Goal: Task Accomplishment & Management: Use online tool/utility

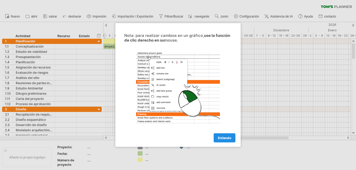
click at [231, 137] on link "Entiendo" at bounding box center [225, 138] width 22 height 9
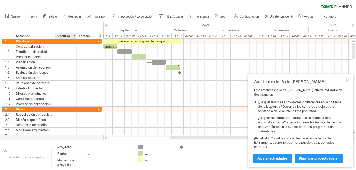
click at [72, 35] on div "Recurso" at bounding box center [65, 36] width 16 height 5
click at [75, 38] on div at bounding box center [74, 36] width 2 height 5
click at [100, 35] on div "hide start/end/duration Mostrar inicio/fin/duración" at bounding box center [99, 36] width 5 height 6
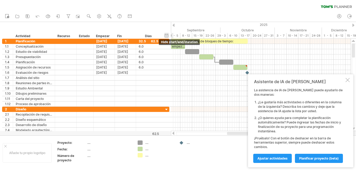
click at [100, 35] on div "Empezar" at bounding box center [104, 36] width 16 height 5
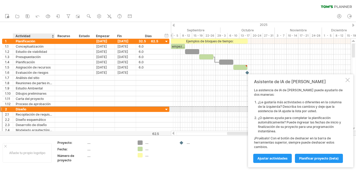
click at [36, 110] on div "Diseño" at bounding box center [34, 109] width 36 height 5
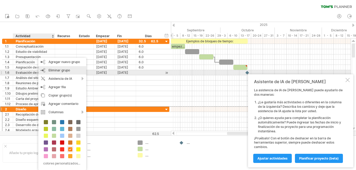
click at [68, 72] on div "Eliminar grupo remove selected groups" at bounding box center [62, 70] width 48 height 8
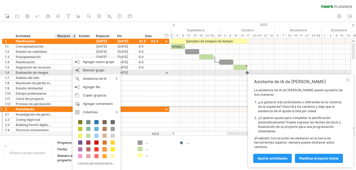
click at [97, 73] on div "Eliminar grupo remove selected groups" at bounding box center [97, 70] width 48 height 8
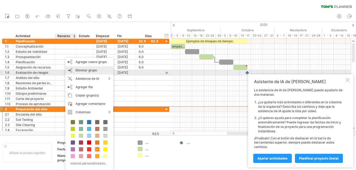
click at [83, 73] on div "Eliminar grupo remove selected groups" at bounding box center [89, 70] width 48 height 8
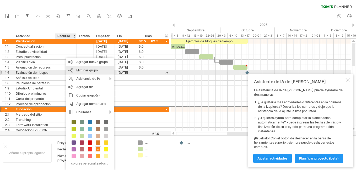
click at [84, 73] on div "Eliminar grupo remove selected groups" at bounding box center [90, 70] width 48 height 8
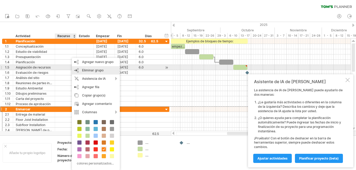
click at [88, 69] on span "Eliminar grupo" at bounding box center [93, 70] width 22 height 4
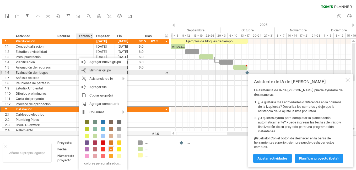
click at [103, 72] on span "Eliminar grupo" at bounding box center [100, 70] width 22 height 4
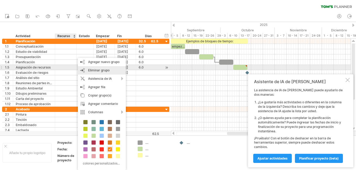
click at [97, 70] on span "Eliminar grupo" at bounding box center [99, 70] width 22 height 4
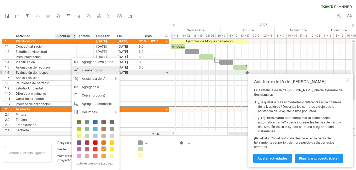
click at [96, 71] on span "Eliminar grupo" at bounding box center [93, 70] width 22 height 4
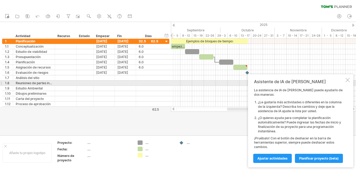
click at [348, 82] on div at bounding box center [348, 80] width 4 height 4
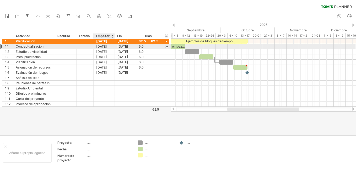
click at [109, 47] on div "[DATE]" at bounding box center [104, 46] width 21 height 5
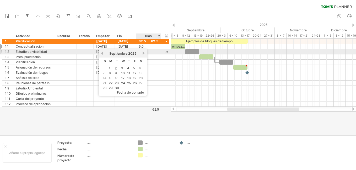
click at [143, 53] on link "próximo" at bounding box center [144, 53] width 4 height 4
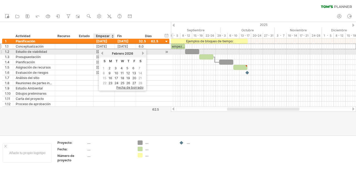
click at [104, 54] on link "anterior" at bounding box center [102, 53] width 4 height 4
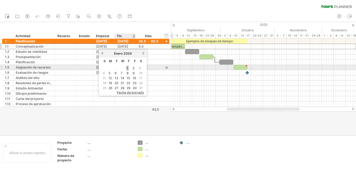
click at [129, 69] on link "1" at bounding box center [127, 68] width 3 height 5
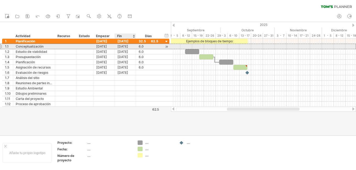
click at [129, 46] on div "[DATE]" at bounding box center [125, 46] width 21 height 5
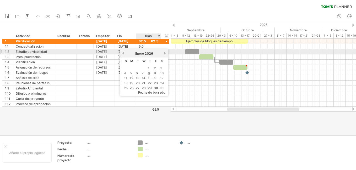
click at [164, 53] on link "próximo" at bounding box center [165, 53] width 4 height 4
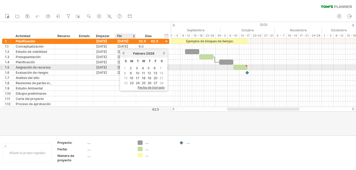
click at [125, 68] on span "1" at bounding box center [125, 68] width 3 height 5
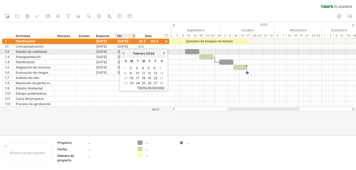
click at [124, 51] on link "anterior" at bounding box center [123, 53] width 4 height 4
click at [164, 54] on link "próximo" at bounding box center [165, 53] width 4 height 4
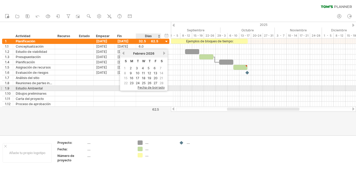
click at [155, 87] on span "Fecha de borrado" at bounding box center [151, 88] width 27 height 4
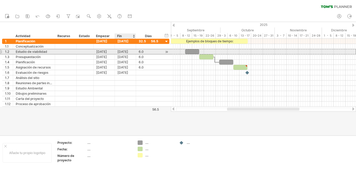
click at [123, 51] on div "[DATE]" at bounding box center [125, 51] width 21 height 5
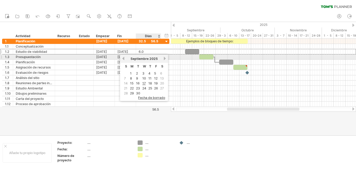
click at [165, 58] on link "próximo" at bounding box center [165, 59] width 4 height 4
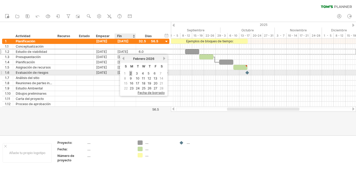
click at [130, 73] on link "2" at bounding box center [130, 73] width 3 height 5
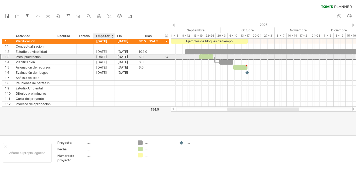
click at [108, 58] on div "[DATE]" at bounding box center [104, 57] width 21 height 5
click at [100, 56] on div "[DATE]" at bounding box center [104, 57] width 21 height 5
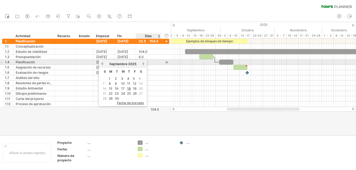
click at [142, 63] on div "Septiembre 2025" at bounding box center [123, 64] width 38 height 4
click at [143, 63] on link "próximo" at bounding box center [144, 64] width 4 height 4
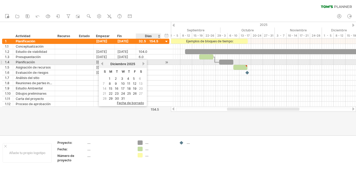
click at [143, 63] on link "próximo" at bounding box center [144, 64] width 4 height 4
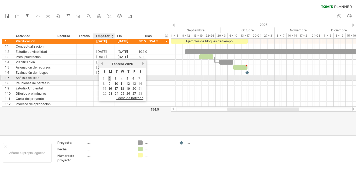
click at [111, 78] on link "2" at bounding box center [109, 78] width 3 height 5
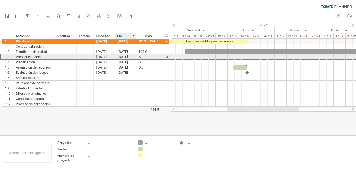
click at [119, 55] on div "[DATE]" at bounding box center [125, 57] width 21 height 5
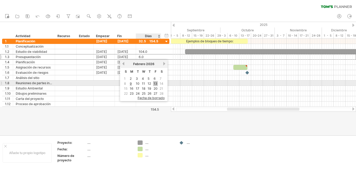
click at [156, 82] on link "13" at bounding box center [155, 83] width 5 height 5
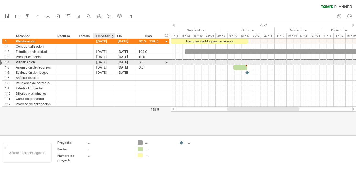
click at [108, 64] on div "[DATE]" at bounding box center [104, 62] width 21 height 5
click at [97, 63] on div "[DATE]" at bounding box center [104, 62] width 21 height 5
click at [126, 62] on div "[DATE]" at bounding box center [125, 62] width 21 height 5
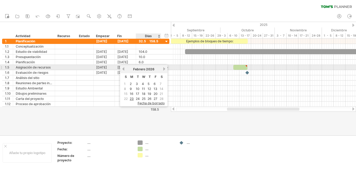
click at [163, 69] on link "próximo" at bounding box center [164, 69] width 4 height 4
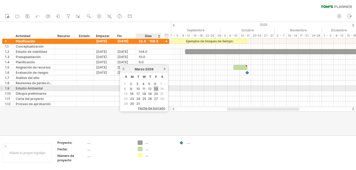
click at [157, 88] on link "13" at bounding box center [156, 89] width 5 height 5
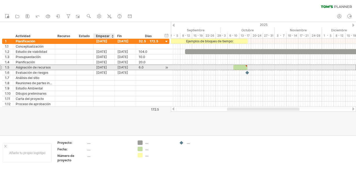
click at [106, 67] on div "[DATE]" at bounding box center [104, 67] width 21 height 5
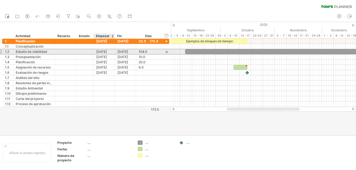
click at [105, 52] on div "[DATE]" at bounding box center [104, 51] width 21 height 5
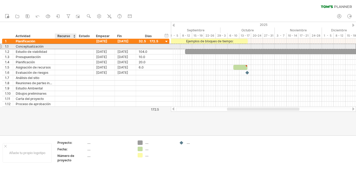
click at [74, 48] on div at bounding box center [66, 46] width 22 height 5
click at [104, 47] on div at bounding box center [104, 46] width 21 height 5
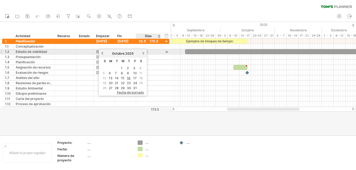
click at [145, 52] on link "próximo" at bounding box center [144, 53] width 4 height 4
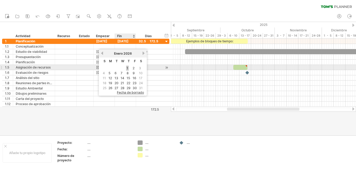
click at [128, 68] on link "1" at bounding box center [127, 68] width 3 height 5
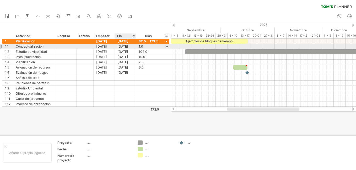
click at [127, 46] on div "[DATE]" at bounding box center [125, 46] width 21 height 5
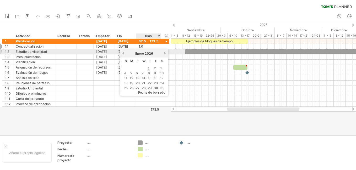
click at [165, 54] on link "próximo" at bounding box center [165, 53] width 4 height 4
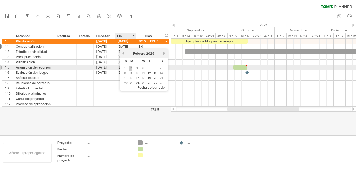
click at [131, 66] on link "2" at bounding box center [130, 68] width 3 height 5
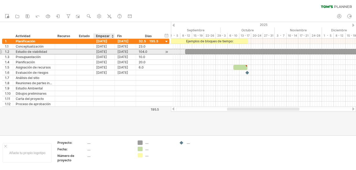
click at [104, 52] on div "[DATE]" at bounding box center [104, 51] width 21 height 5
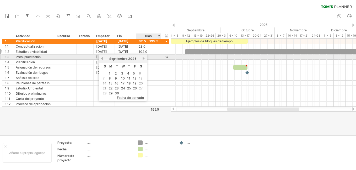
click at [143, 58] on link "próximo" at bounding box center [144, 59] width 4 height 4
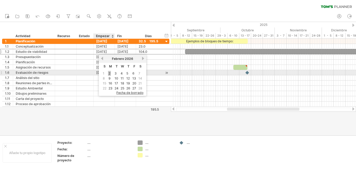
click at [110, 73] on link "2" at bounding box center [109, 73] width 3 height 5
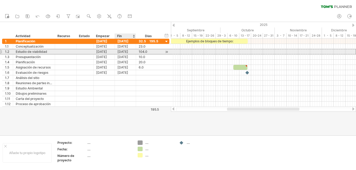
click at [134, 53] on div "[DATE]" at bounding box center [125, 51] width 21 height 5
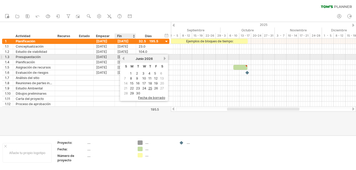
click at [124, 58] on link "anterior" at bounding box center [123, 59] width 4 height 4
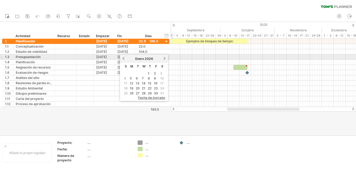
click at [166, 57] on link "próximo" at bounding box center [165, 59] width 4 height 4
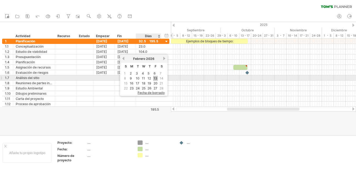
click at [157, 79] on link "13" at bounding box center [155, 78] width 5 height 5
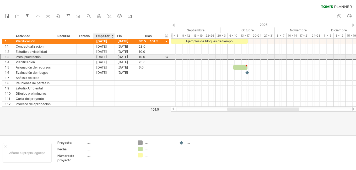
click at [109, 56] on div "[DATE]" at bounding box center [104, 57] width 21 height 5
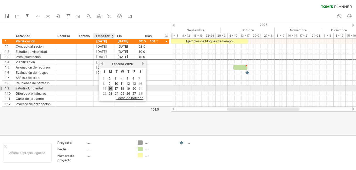
click at [111, 88] on link "16" at bounding box center [110, 88] width 5 height 5
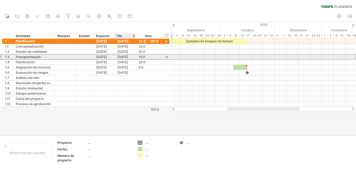
click at [130, 55] on div "[DATE]" at bounding box center [125, 57] width 21 height 5
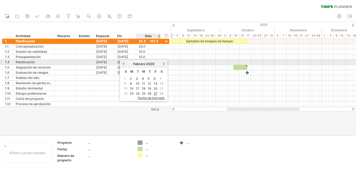
click at [165, 63] on link "próximo" at bounding box center [164, 64] width 4 height 4
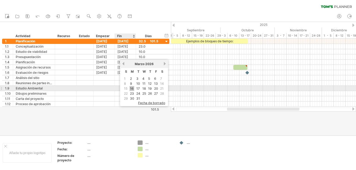
click at [132, 88] on link "16" at bounding box center [132, 88] width 5 height 5
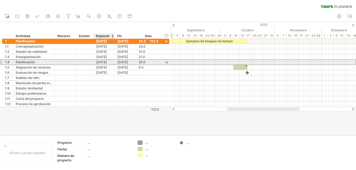
click at [106, 61] on div "[DATE]" at bounding box center [104, 62] width 21 height 5
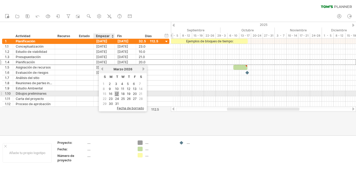
click at [116, 93] on link "17" at bounding box center [117, 94] width 4 height 5
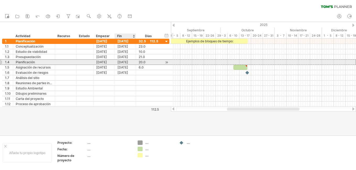
click at [121, 63] on div "[DATE]" at bounding box center [125, 62] width 21 height 5
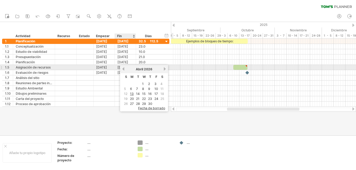
click at [122, 68] on link "anterior" at bounding box center [123, 69] width 4 height 4
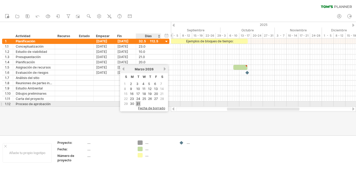
click at [139, 103] on link "31" at bounding box center [138, 104] width 5 height 5
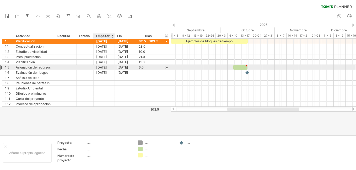
click at [107, 66] on div "[DATE]" at bounding box center [104, 67] width 21 height 5
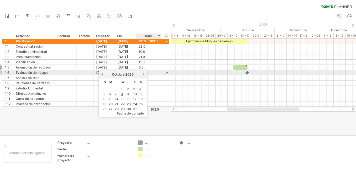
click at [144, 74] on link "próximo" at bounding box center [144, 74] width 4 height 4
click at [144, 74] on link "próximo" at bounding box center [143, 74] width 4 height 4
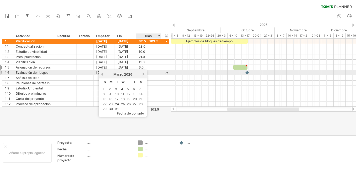
click at [144, 74] on link "próximo" at bounding box center [144, 74] width 4 height 4
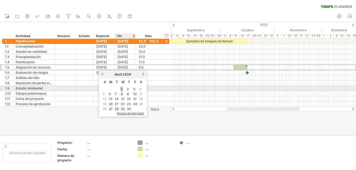
click at [121, 88] on link "1" at bounding box center [121, 89] width 3 height 5
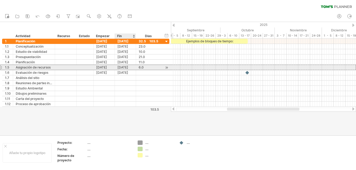
click at [121, 67] on div "[DATE]" at bounding box center [125, 67] width 21 height 5
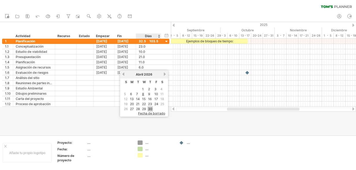
click at [151, 108] on link "30" at bounding box center [150, 109] width 5 height 5
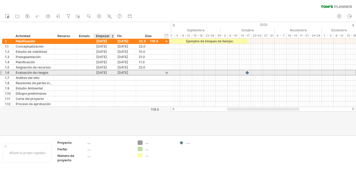
click at [106, 72] on div "[DATE]" at bounding box center [104, 72] width 21 height 5
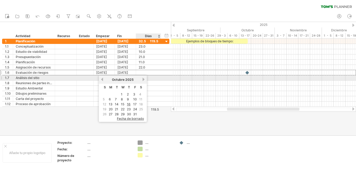
click at [142, 79] on link "próximo" at bounding box center [144, 80] width 4 height 4
click at [142, 79] on link "próximo" at bounding box center [143, 80] width 4 height 4
click at [142, 79] on link "próximo" at bounding box center [144, 80] width 4 height 4
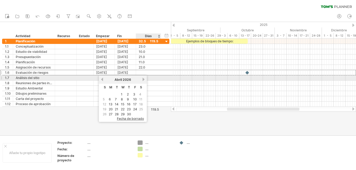
click at [142, 79] on link "próximo" at bounding box center [144, 80] width 4 height 4
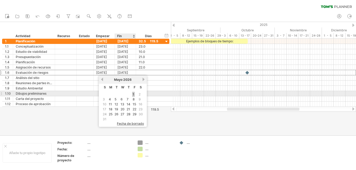
click at [134, 96] on link "1" at bounding box center [133, 94] width 3 height 5
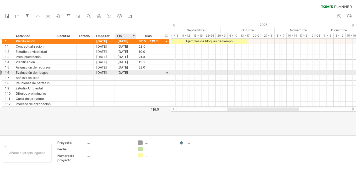
click at [122, 72] on div "[DATE]" at bounding box center [125, 72] width 21 height 5
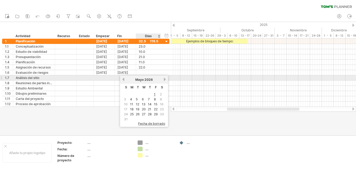
click at [165, 80] on link "próximo" at bounding box center [165, 80] width 4 height 4
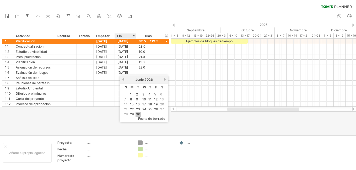
click at [138, 113] on link "30" at bounding box center [138, 114] width 5 height 5
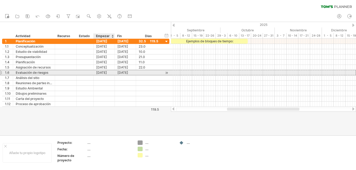
click at [108, 73] on div "[DATE]" at bounding box center [104, 72] width 21 height 5
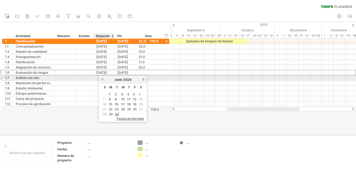
click at [103, 79] on link "anterior" at bounding box center [102, 80] width 4 height 4
click at [143, 78] on link "próximo" at bounding box center [144, 80] width 4 height 4
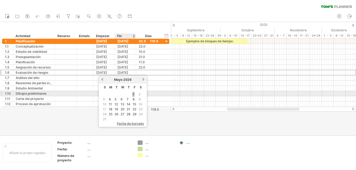
click at [133, 96] on link "1" at bounding box center [133, 94] width 3 height 5
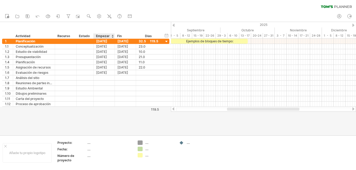
click at [114, 112] on div at bounding box center [178, 79] width 356 height 114
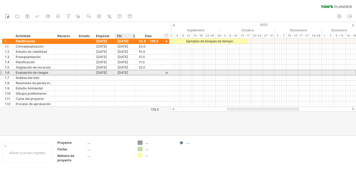
click at [124, 75] on div "[DATE]" at bounding box center [125, 72] width 21 height 5
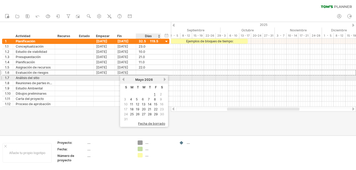
click at [164, 80] on link "próximo" at bounding box center [165, 80] width 4 height 4
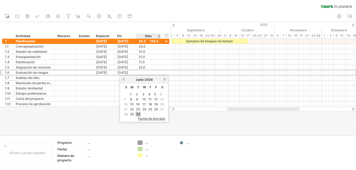
click at [140, 113] on link "30" at bounding box center [138, 114] width 5 height 5
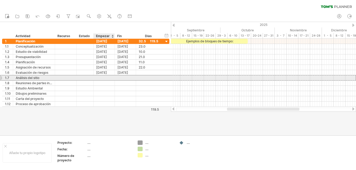
click at [108, 77] on div at bounding box center [104, 78] width 21 height 5
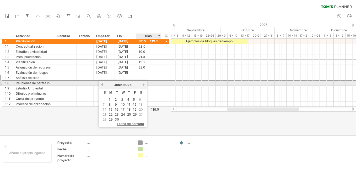
click at [143, 84] on link "próximo" at bounding box center [144, 85] width 4 height 4
click at [104, 84] on link "anterior" at bounding box center [102, 85] width 4 height 4
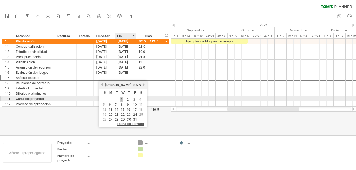
click at [123, 98] on link "1" at bounding box center [121, 99] width 3 height 5
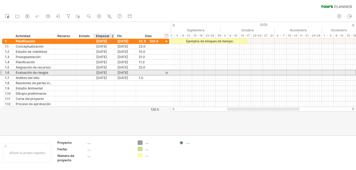
click at [104, 73] on div "[DATE]" at bounding box center [104, 72] width 21 height 5
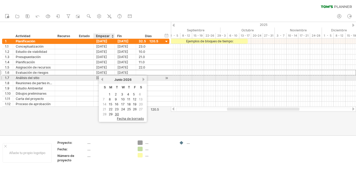
drag, startPoint x: 103, startPoint y: 81, endPoint x: 100, endPoint y: 78, distance: 3.7
click at [100, 78] on link "anterior" at bounding box center [102, 80] width 4 height 4
click at [143, 80] on link "próximo" at bounding box center [144, 80] width 4 height 4
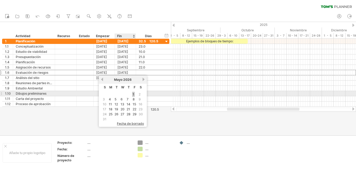
click at [134, 93] on link "1" at bounding box center [133, 94] width 3 height 5
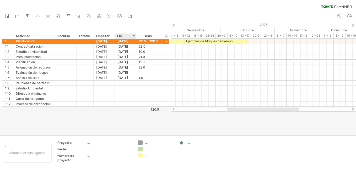
click at [108, 128] on div at bounding box center [178, 79] width 356 height 114
click at [128, 37] on div "Fin" at bounding box center [125, 36] width 16 height 5
click at [133, 36] on div at bounding box center [134, 36] width 2 height 5
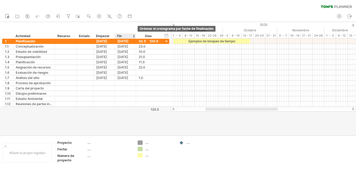
click at [135, 35] on div at bounding box center [134, 36] width 2 height 5
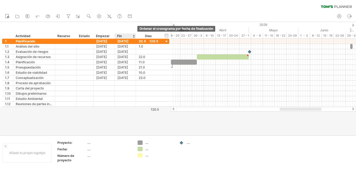
click at [134, 35] on div at bounding box center [134, 36] width 2 height 5
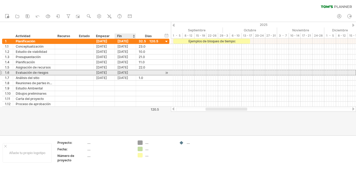
click at [126, 73] on div "[DATE]" at bounding box center [125, 72] width 21 height 5
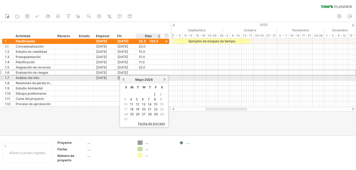
click at [164, 80] on link "próximo" at bounding box center [165, 80] width 4 height 4
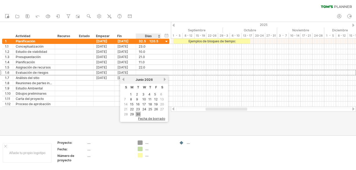
click at [139, 116] on link "30" at bounding box center [138, 114] width 5 height 5
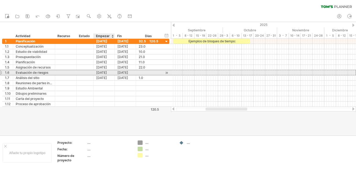
click at [109, 73] on div "[DATE]" at bounding box center [104, 72] width 21 height 5
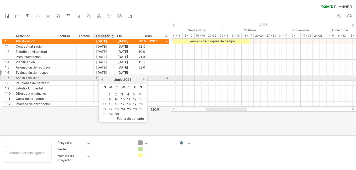
click at [102, 80] on link "anterior" at bounding box center [102, 80] width 4 height 4
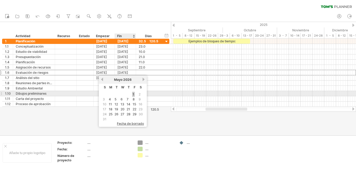
click at [135, 94] on link "1" at bounding box center [133, 94] width 3 height 5
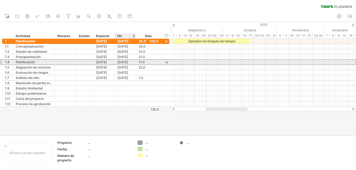
click at [122, 62] on div "[DATE]" at bounding box center [125, 62] width 21 height 5
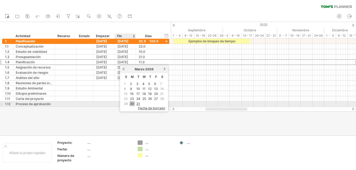
click at [132, 103] on link "30" at bounding box center [132, 104] width 5 height 5
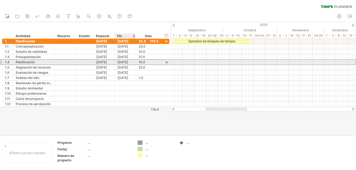
click at [126, 61] on div "[DATE]" at bounding box center [125, 62] width 21 height 5
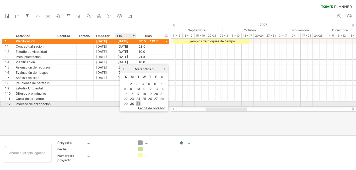
click at [136, 103] on link "31" at bounding box center [138, 104] width 5 height 5
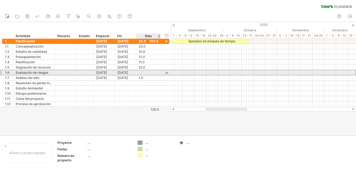
click at [144, 71] on div at bounding box center [149, 72] width 20 height 5
type input "**"
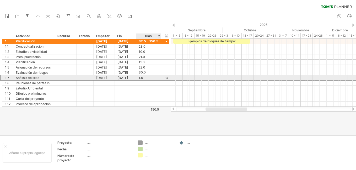
click at [143, 77] on div "1.0" at bounding box center [149, 78] width 20 height 5
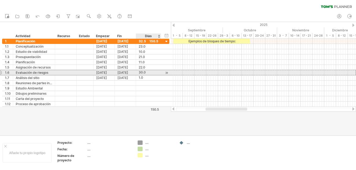
click at [148, 72] on div "30.0" at bounding box center [149, 72] width 20 height 5
type input "**"
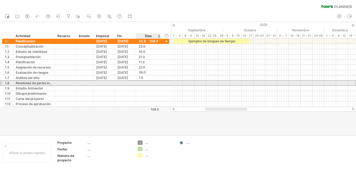
click at [148, 83] on div at bounding box center [149, 83] width 20 height 5
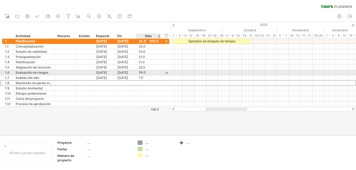
scroll to position [0, 0]
click at [146, 72] on div "39.0" at bounding box center [149, 72] width 20 height 5
type input "**"
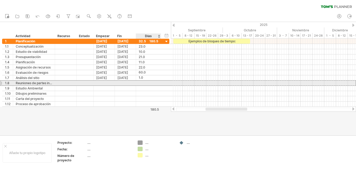
click at [146, 81] on div at bounding box center [149, 83] width 20 height 5
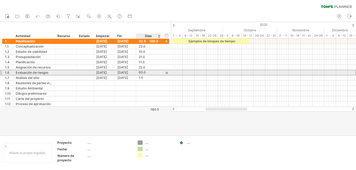
click at [146, 72] on div "60.0" at bounding box center [149, 72] width 20 height 5
type input "**"
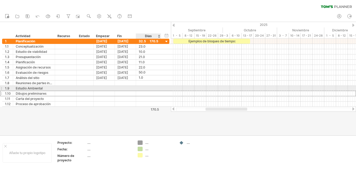
click at [144, 91] on div at bounding box center [149, 93] width 20 height 5
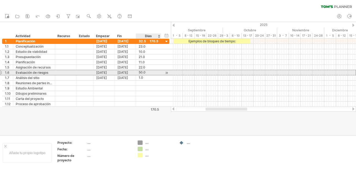
click at [148, 72] on div "50.0" at bounding box center [149, 72] width 20 height 5
type input "**"
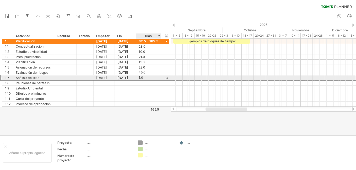
click at [149, 76] on div "1.0" at bounding box center [149, 78] width 20 height 5
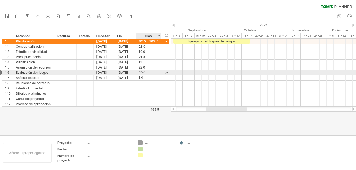
click at [150, 73] on div "45.0" at bounding box center [149, 72] width 20 height 5
type input "**"
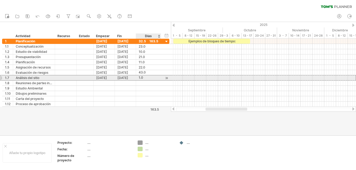
click at [147, 78] on div "1.0" at bounding box center [149, 78] width 20 height 5
click at [149, 79] on div "1.0" at bounding box center [149, 78] width 20 height 5
type input "**"
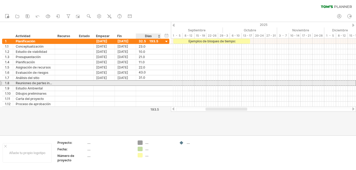
click at [148, 82] on div at bounding box center [149, 83] width 20 height 5
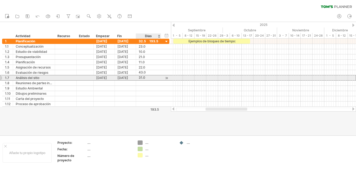
click at [148, 78] on div "31.0" at bounding box center [149, 78] width 20 height 5
type input "**"
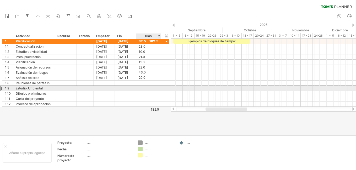
click at [146, 88] on div at bounding box center [149, 88] width 20 height 5
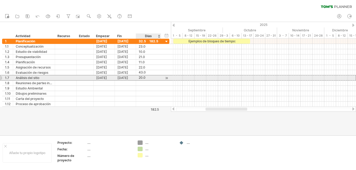
click at [148, 79] on div "20.0" at bounding box center [149, 78] width 20 height 5
type input "**"
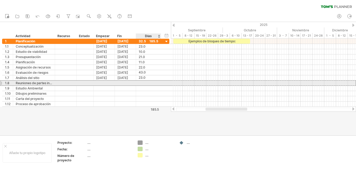
click at [147, 82] on div at bounding box center [149, 83] width 20 height 5
click at [106, 83] on div at bounding box center [104, 83] width 21 height 5
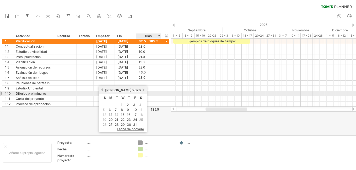
click at [144, 92] on link "próximo" at bounding box center [144, 90] width 4 height 4
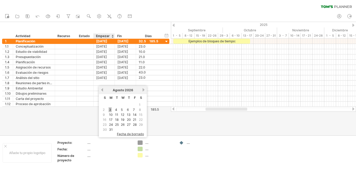
click at [111, 109] on link "3" at bounding box center [110, 110] width 3 height 5
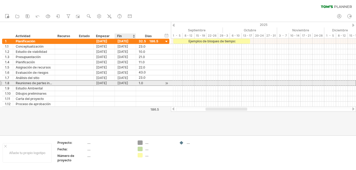
click at [121, 82] on div "[DATE]" at bounding box center [125, 83] width 21 height 5
click at [150, 84] on div "1.0" at bounding box center [149, 83] width 20 height 5
type input "**"
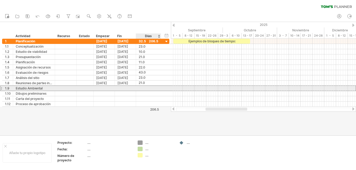
click at [143, 87] on div at bounding box center [149, 88] width 20 height 5
click at [105, 88] on div at bounding box center [104, 88] width 21 height 5
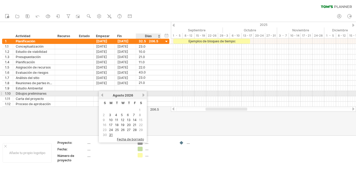
click at [141, 95] on div "Agosto 2026" at bounding box center [123, 96] width 38 height 4
click at [145, 95] on link "próximo" at bounding box center [144, 95] width 4 height 4
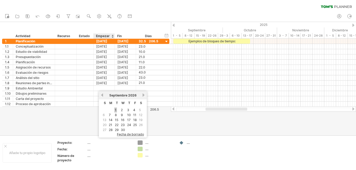
click at [116, 109] on link "1" at bounding box center [115, 110] width 3 height 5
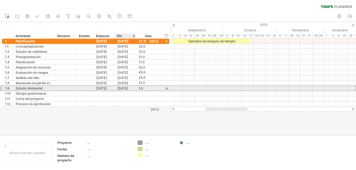
click at [125, 88] on div "[DATE]" at bounding box center [125, 88] width 21 height 5
click at [147, 88] on div "1.0" at bounding box center [149, 88] width 20 height 5
type input "**"
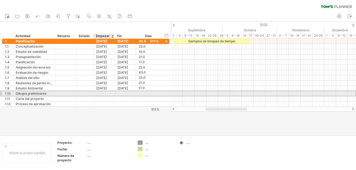
click at [109, 92] on div at bounding box center [104, 93] width 21 height 5
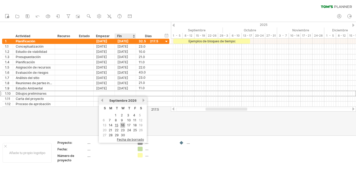
click at [122, 124] on link "16" at bounding box center [122, 125] width 5 height 5
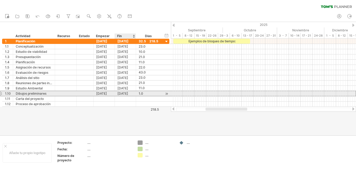
click at [123, 94] on div "[DATE]" at bounding box center [125, 93] width 21 height 5
click at [143, 95] on div "1.0" at bounding box center [149, 93] width 20 height 5
type input "**"
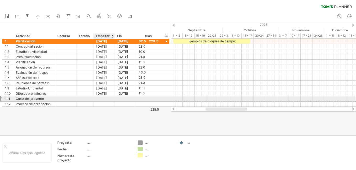
click at [102, 97] on div at bounding box center [104, 99] width 21 height 5
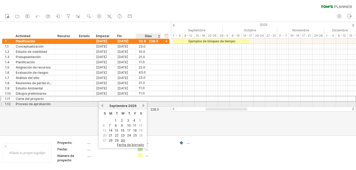
click at [144, 105] on link "próximo" at bounding box center [144, 106] width 4 height 4
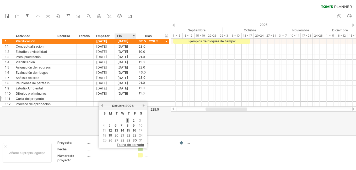
click at [128, 121] on link "1" at bounding box center [127, 120] width 3 height 5
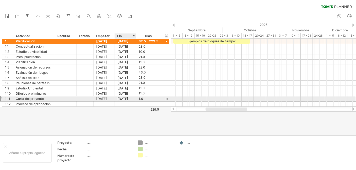
click at [128, 99] on div "[DATE]" at bounding box center [125, 99] width 21 height 5
click at [148, 99] on div "1.0" at bounding box center [149, 99] width 20 height 5
type input "**"
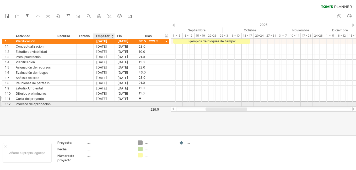
click at [105, 103] on div at bounding box center [104, 104] width 21 height 5
click at [106, 104] on div at bounding box center [104, 104] width 21 height 5
click at [97, 103] on div at bounding box center [104, 104] width 21 height 5
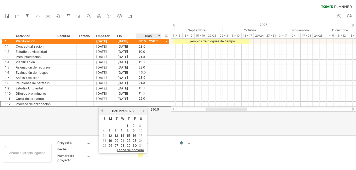
click at [142, 112] on link "próximo" at bounding box center [144, 111] width 4 height 4
click at [109, 126] on link "2" at bounding box center [109, 126] width 3 height 5
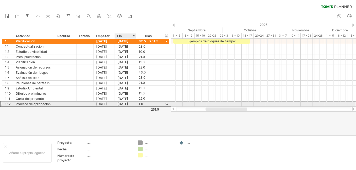
click at [126, 104] on div "[DATE]" at bounding box center [125, 104] width 21 height 5
click at [154, 104] on div "1.0" at bounding box center [149, 104] width 20 height 5
type input "**"
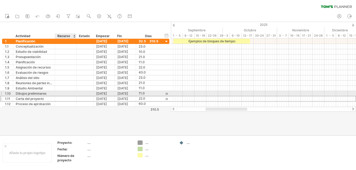
click at [68, 97] on div at bounding box center [66, 99] width 16 height 5
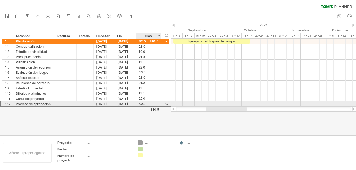
click at [151, 104] on div "60.0" at bounding box center [149, 104] width 20 height 5
type input "**"
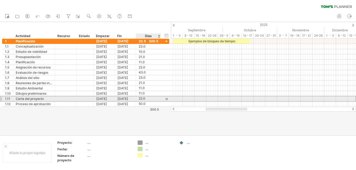
click at [150, 100] on div "22.0" at bounding box center [149, 99] width 20 height 5
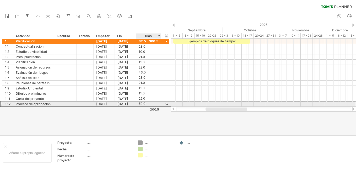
click at [149, 104] on div "50.0" at bounding box center [149, 104] width 20 height 5
type input "**"
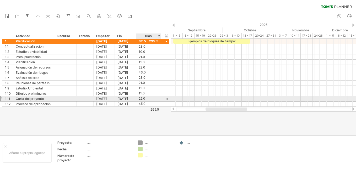
click at [146, 98] on div "22.0" at bounding box center [149, 99] width 20 height 5
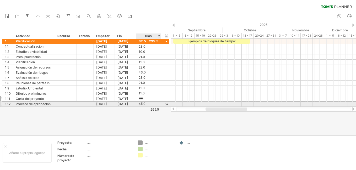
click at [151, 104] on div "45.0" at bounding box center [149, 104] width 20 height 5
type input "**"
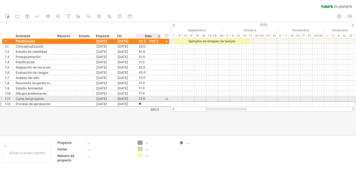
click at [144, 98] on div "22.0" at bounding box center [149, 99] width 20 height 5
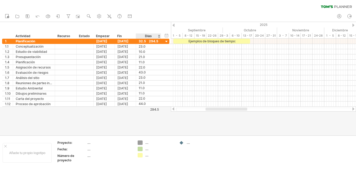
click at [149, 124] on div at bounding box center [178, 79] width 356 height 114
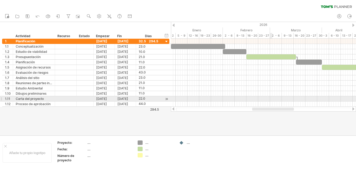
drag, startPoint x: 224, startPoint y: 110, endPoint x: 271, endPoint y: 101, distance: 47.5
click at [271, 101] on div "Trying to reach [DOMAIN_NAME] Connected again... 0% clear filter Nuevo" at bounding box center [178, 85] width 356 height 170
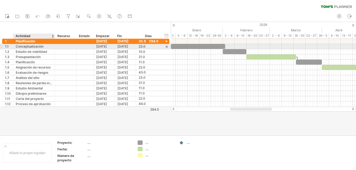
click at [28, 45] on div "Conceptualización" at bounding box center [34, 46] width 36 height 5
click at [49, 45] on div "Conceptualización" at bounding box center [34, 46] width 36 height 5
type input "*"
type input "**********"
click at [38, 46] on div "Recabar Información" at bounding box center [34, 46] width 36 height 5
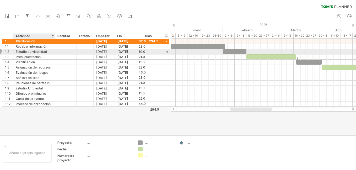
click at [50, 52] on div "Estudio de viabilidad" at bounding box center [34, 51] width 36 height 5
type input "*"
type input "**********"
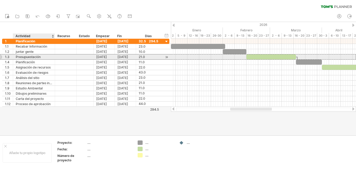
click at [47, 56] on div "Presupuestación" at bounding box center [34, 57] width 36 height 5
type input "*"
type input "**********"
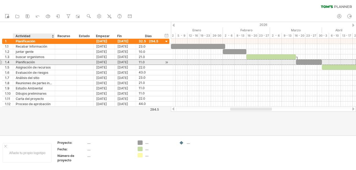
click at [46, 62] on div "Planificación" at bounding box center [34, 62] width 36 height 5
type input "*"
type input "**********"
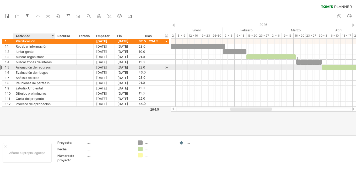
click at [41, 67] on div "Asignación de recursos" at bounding box center [34, 67] width 36 height 5
type input "*"
type input "**********"
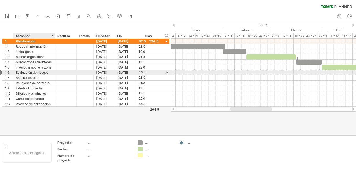
click at [42, 71] on div "Evaluación de riesgos" at bounding box center [34, 72] width 36 height 5
type input "*"
type input "**********"
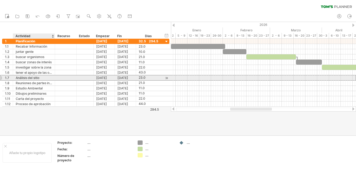
click at [40, 78] on div "Análisis del sitio" at bounding box center [34, 78] width 36 height 5
type input "*"
type input "**********"
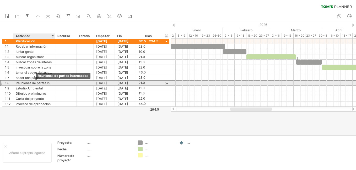
click at [35, 83] on div "Reuniones de partes interesadas" at bounding box center [34, 83] width 36 height 5
click at [51, 83] on input "**********" at bounding box center [34, 83] width 36 height 5
type input "*"
type input "**********"
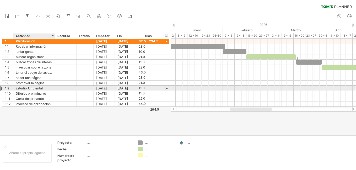
click at [50, 88] on div "Estudio Ambiental" at bounding box center [34, 88] width 36 height 5
type input "*"
type input "**********"
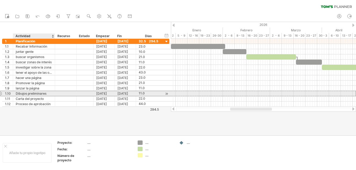
click at [51, 94] on div "Dibujos preliminares" at bounding box center [34, 93] width 36 height 5
type input "*"
type input "**********"
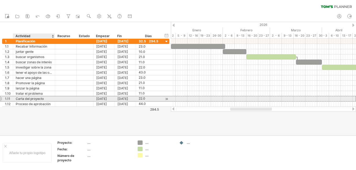
click at [50, 100] on div "Carta del proyecto" at bounding box center [34, 99] width 36 height 5
type input "*"
type input "**********"
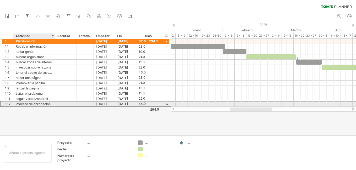
click at [52, 104] on div "**********" at bounding box center [34, 104] width 42 height 5
click at [51, 105] on div "Proceso de aprobación" at bounding box center [34, 104] width 36 height 5
type input "*"
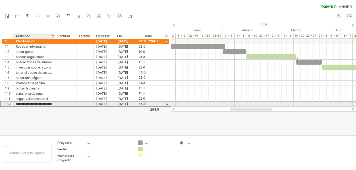
type input "**********"
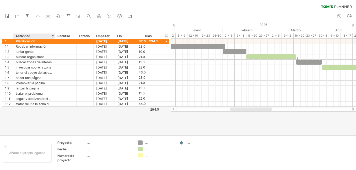
click at [51, 115] on div at bounding box center [178, 79] width 356 height 114
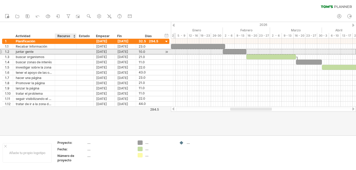
click at [59, 52] on div at bounding box center [66, 51] width 16 height 5
type input "*"
click at [83, 51] on div at bounding box center [85, 51] width 12 height 5
type input "*"
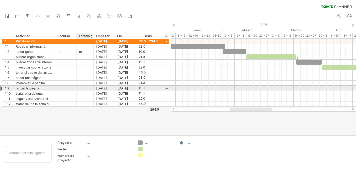
click at [80, 87] on div at bounding box center [85, 88] width 12 height 5
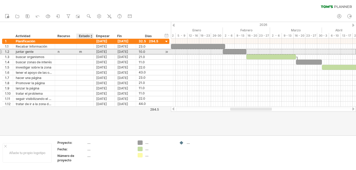
click at [86, 51] on div "m" at bounding box center [85, 51] width 12 height 5
click at [86, 51] on input "*" at bounding box center [85, 51] width 12 height 5
click at [61, 53] on div "n" at bounding box center [66, 51] width 16 height 5
click at [61, 53] on input "*" at bounding box center [66, 51] width 16 height 5
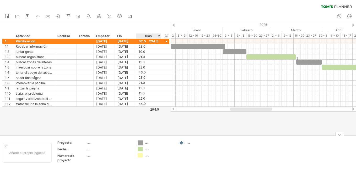
click at [142, 142] on div "Trying to reach [DOMAIN_NAME] Connected again... 0% clear filter Nuevo" at bounding box center [178, 85] width 356 height 170
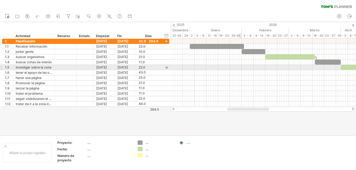
drag, startPoint x: 243, startPoint y: 109, endPoint x: 241, endPoint y: 68, distance: 41.3
click at [241, 68] on div "Trying to reach [DOMAIN_NAME] Connected again... 0% clear filter Nuevo" at bounding box center [178, 85] width 356 height 170
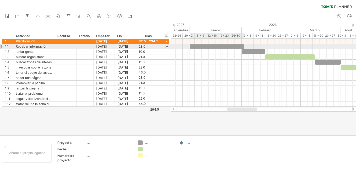
click at [209, 46] on div at bounding box center [217, 46] width 54 height 5
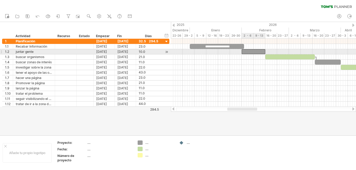
click at [248, 50] on div at bounding box center [254, 51] width 24 height 5
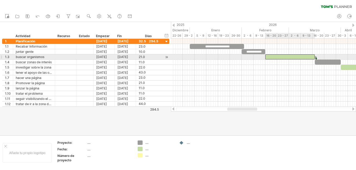
click at [281, 56] on div at bounding box center [290, 57] width 50 height 5
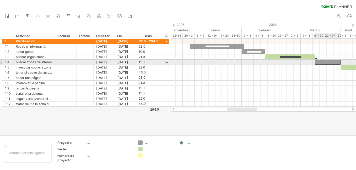
click at [322, 62] on div at bounding box center [328, 62] width 26 height 5
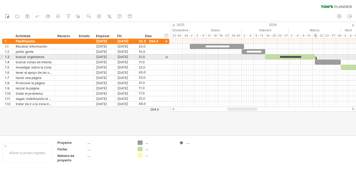
click at [316, 58] on div at bounding box center [317, 60] width 2 height 6
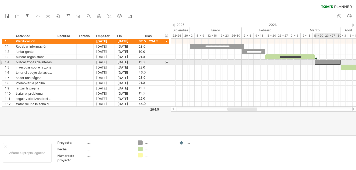
click at [318, 62] on div at bounding box center [328, 62] width 26 height 5
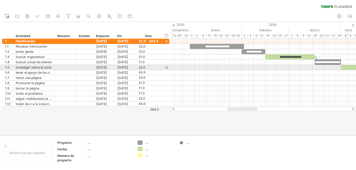
type textarea "**********"
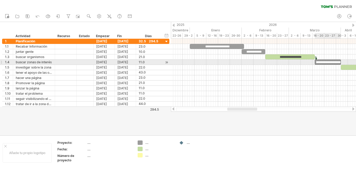
click at [334, 63] on div "**********" at bounding box center [328, 62] width 26 height 5
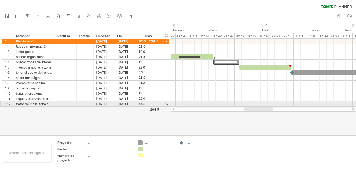
drag, startPoint x: 253, startPoint y: 109, endPoint x: 268, endPoint y: 107, distance: 15.6
click at [268, 107] on div at bounding box center [263, 109] width 185 height 5
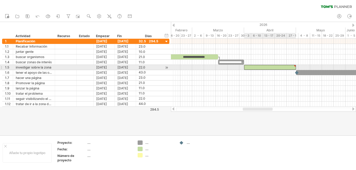
click at [255, 67] on div at bounding box center [270, 67] width 52 height 5
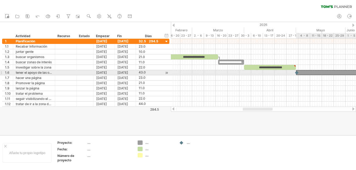
click at [306, 73] on div at bounding box center [347, 72] width 102 height 5
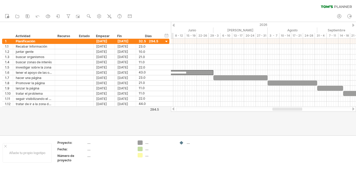
drag, startPoint x: 259, startPoint y: 109, endPoint x: 289, endPoint y: 108, distance: 29.7
click at [289, 108] on div at bounding box center [288, 109] width 30 height 3
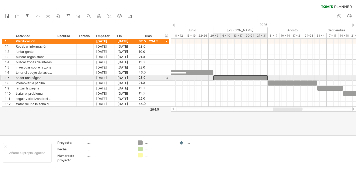
click at [240, 78] on div at bounding box center [241, 78] width 54 height 5
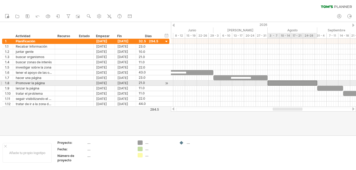
click at [273, 83] on div at bounding box center [293, 83] width 50 height 5
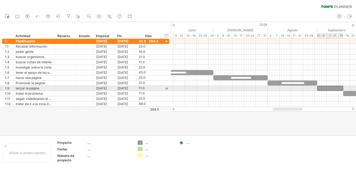
click at [324, 88] on div at bounding box center [330, 88] width 26 height 5
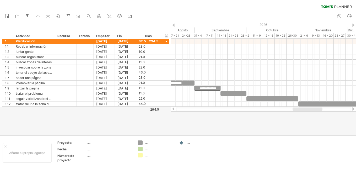
drag, startPoint x: 299, startPoint y: 110, endPoint x: 320, endPoint y: 108, distance: 21.1
click at [320, 108] on div at bounding box center [308, 109] width 30 height 3
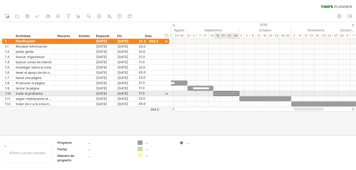
click at [226, 93] on div at bounding box center [227, 93] width 26 height 5
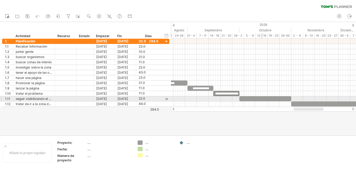
click at [261, 99] on div at bounding box center [265, 99] width 52 height 5
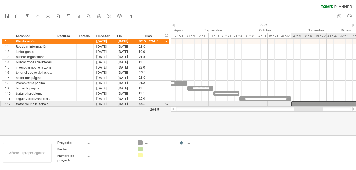
click at [316, 103] on div at bounding box center [343, 104] width 104 height 5
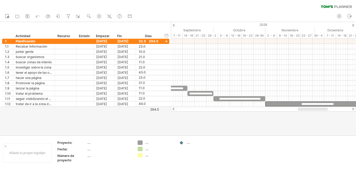
drag, startPoint x: 307, startPoint y: 109, endPoint x: 312, endPoint y: 109, distance: 4.2
click at [312, 109] on div at bounding box center [313, 109] width 30 height 3
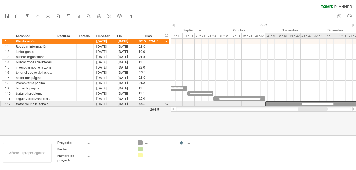
click at [343, 103] on div "**********" at bounding box center [317, 104] width 104 height 5
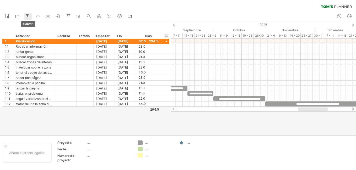
click at [29, 17] on icon at bounding box center [27, 16] width 5 height 5
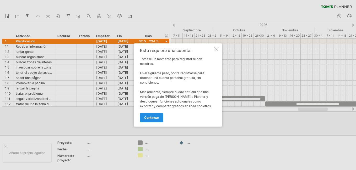
click at [150, 117] on span "continuar" at bounding box center [151, 118] width 15 height 4
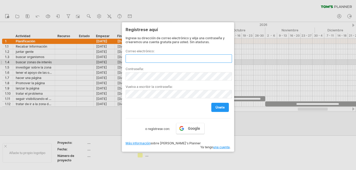
click at [164, 60] on input "text" at bounding box center [179, 59] width 106 height 8
type input "**********"
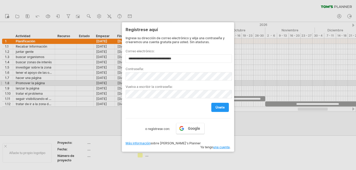
click at [225, 81] on div "Vuelva a escribir la contraseña:" at bounding box center [178, 90] width 105 height 18
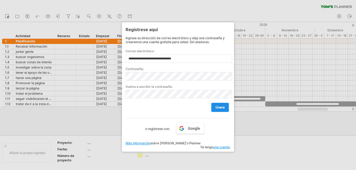
click at [220, 109] on span "Únete" at bounding box center [220, 108] width 9 height 4
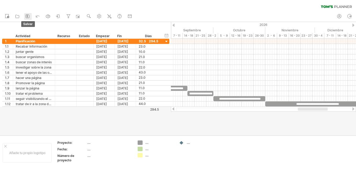
click at [29, 16] on icon at bounding box center [27, 16] width 5 height 5
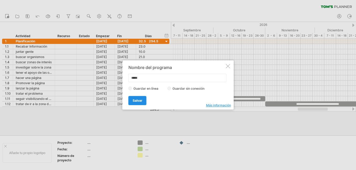
type input "*****"
click at [131, 100] on link "Salvar" at bounding box center [138, 100] width 18 height 9
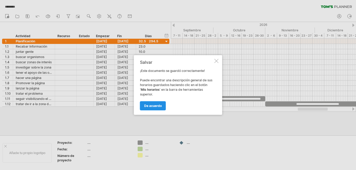
click at [159, 105] on span "De acuerdo" at bounding box center [153, 106] width 18 height 4
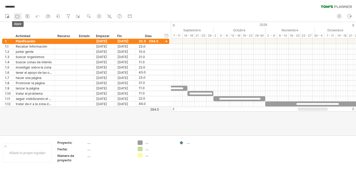
click at [19, 17] on icon at bounding box center [17, 16] width 5 height 5
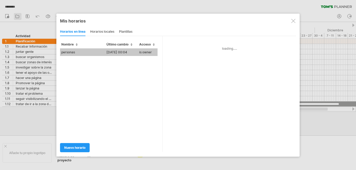
type input "*****"
type input "**********"
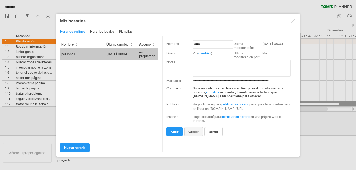
click at [194, 134] on span "copiar" at bounding box center [194, 132] width 10 height 4
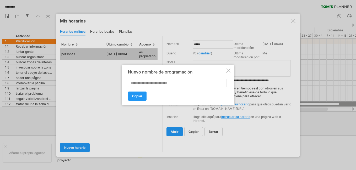
click at [230, 72] on div at bounding box center [228, 71] width 4 height 4
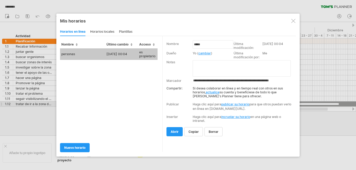
click at [231, 105] on link "publicar su horario" at bounding box center [235, 105] width 28 height 4
select select "*"
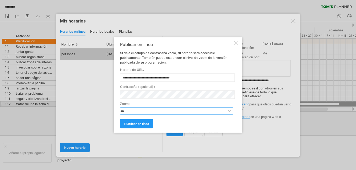
click at [227, 111] on select "**********" at bounding box center [176, 111] width 113 height 7
click at [236, 43] on div at bounding box center [237, 43] width 4 height 4
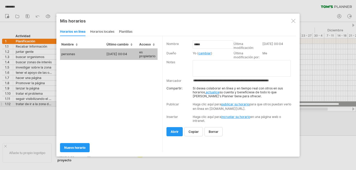
click at [236, 43] on td "Última modificación:" at bounding box center [248, 45] width 29 height 9
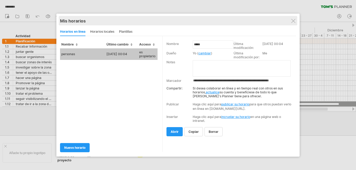
click at [292, 18] on div "Mis horarios" at bounding box center [178, 20] width 236 height 5
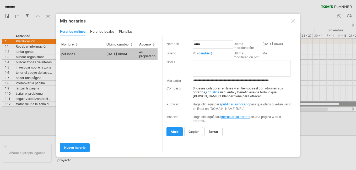
click at [292, 22] on div at bounding box center [293, 21] width 4 height 4
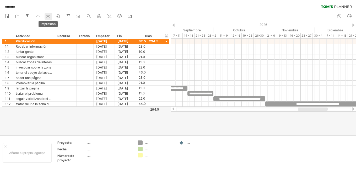
click at [50, 15] on icon at bounding box center [47, 16] width 5 height 5
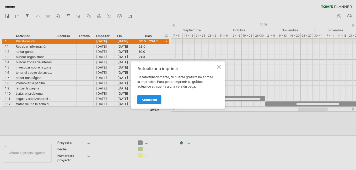
click at [156, 97] on link "Actualizar" at bounding box center [149, 99] width 24 height 9
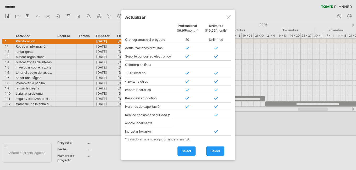
click at [231, 17] on div at bounding box center [229, 17] width 4 height 4
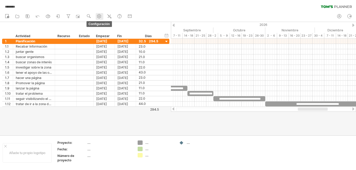
click at [102, 17] on use at bounding box center [99, 16] width 5 height 5
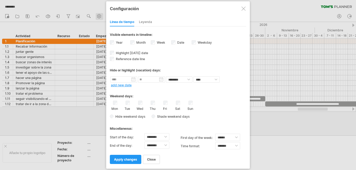
select select "*"
select select "**"
click at [242, 10] on div at bounding box center [244, 9] width 4 height 4
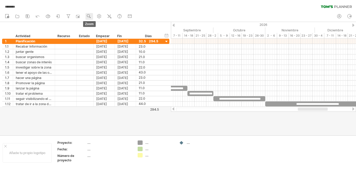
click at [88, 13] on link "zoom" at bounding box center [90, 16] width 8 height 7
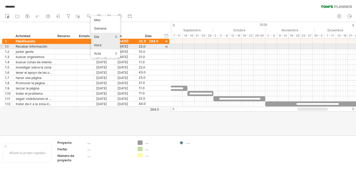
click at [106, 45] on div "Hora" at bounding box center [105, 45] width 29 height 8
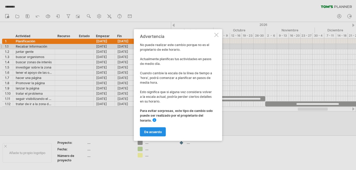
click at [155, 131] on span "De acuerdo" at bounding box center [153, 132] width 18 height 4
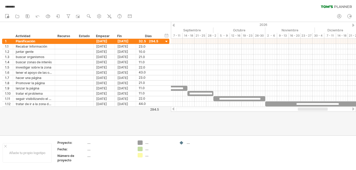
drag, startPoint x: 310, startPoint y: 108, endPoint x: 306, endPoint y: 108, distance: 4.3
click at [306, 108] on div at bounding box center [263, 109] width 185 height 5
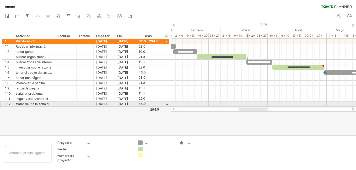
drag, startPoint x: 306, startPoint y: 108, endPoint x: 247, endPoint y: 103, distance: 59.5
click at [247, 103] on div "Trying to reach [DOMAIN_NAME] Connected again... 0% ******** clear filter" at bounding box center [178, 85] width 356 height 170
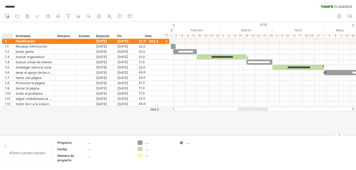
click at [4, 147] on div at bounding box center [5, 146] width 3 height 3
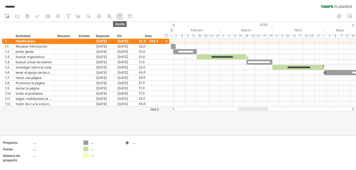
click at [119, 16] on use at bounding box center [119, 16] width 5 height 5
click at [27, 14] on icon at bounding box center [27, 16] width 5 height 5
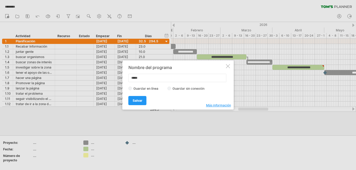
click at [217, 106] on span "Más información" at bounding box center [218, 106] width 25 height 4
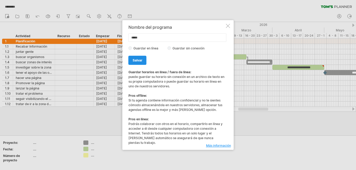
click at [141, 58] on link "Salvar" at bounding box center [138, 60] width 18 height 9
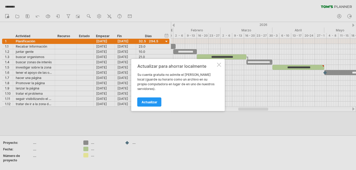
click at [219, 67] on div at bounding box center [219, 65] width 4 height 4
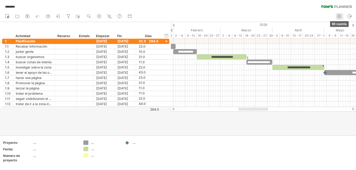
click at [343, 17] on link "Mi cuenta" at bounding box center [340, 16] width 8 height 7
type input "**********"
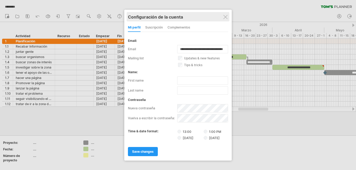
click at [228, 17] on div "Configuración de la cuenta" at bounding box center [178, 16] width 100 height 9
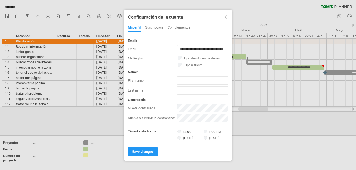
click at [227, 18] on div at bounding box center [225, 17] width 4 height 4
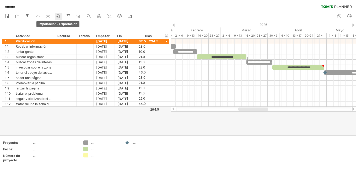
click at [59, 17] on icon at bounding box center [58, 16] width 5 height 5
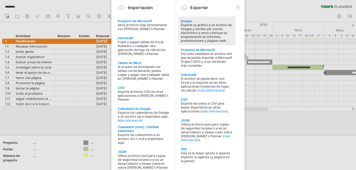
click at [226, 33] on div "Exporte su gráfico a un archivo de imagen y envíelo por correo electrónico a ot…" at bounding box center [207, 33] width 52 height 20
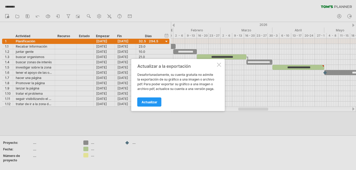
click at [220, 64] on div at bounding box center [219, 65] width 4 height 4
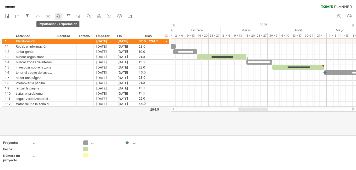
click at [57, 17] on icon at bounding box center [58, 16] width 5 height 5
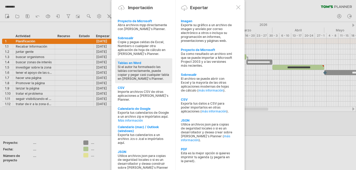
click at [167, 72] on div "Si el autor ha formateado las tablas correctamente, puede copiar y pegar casi c…" at bounding box center [144, 73] width 52 height 16
type textarea "**********"
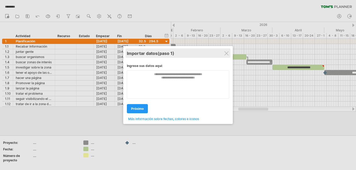
click at [229, 55] on div "Importar datos (paso 1)" at bounding box center [178, 53] width 102 height 9
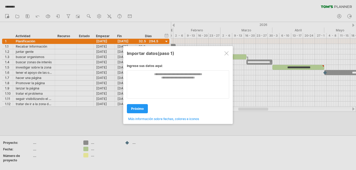
click at [227, 53] on div at bounding box center [227, 53] width 4 height 4
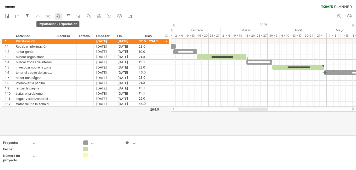
click at [59, 16] on icon at bounding box center [58, 16] width 5 height 5
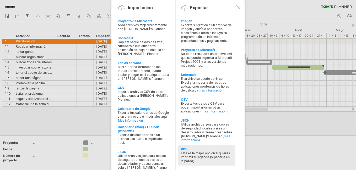
click at [212, 155] on div "Esta es la mejor opción si quieres imprimir tu agenda (y pegarla en la pared)." at bounding box center [207, 158] width 52 height 12
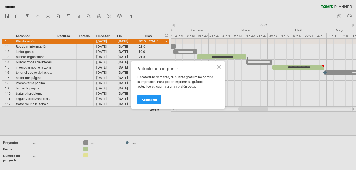
click at [221, 66] on div at bounding box center [219, 67] width 4 height 4
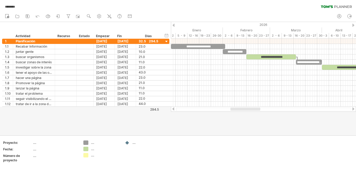
drag, startPoint x: 249, startPoint y: 109, endPoint x: 241, endPoint y: 109, distance: 7.9
click at [241, 109] on div at bounding box center [246, 109] width 30 height 3
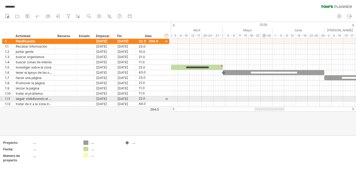
drag, startPoint x: 241, startPoint y: 110, endPoint x: 265, endPoint y: 102, distance: 25.7
click at [265, 102] on div "Trying to reach [DOMAIN_NAME] Connected again... 0% ******** clear filter" at bounding box center [178, 85] width 356 height 170
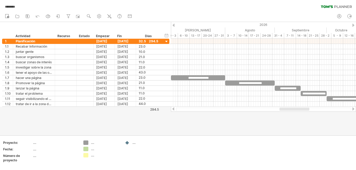
drag, startPoint x: 265, startPoint y: 108, endPoint x: 289, endPoint y: 107, distance: 24.7
click at [289, 107] on div at bounding box center [263, 109] width 185 height 5
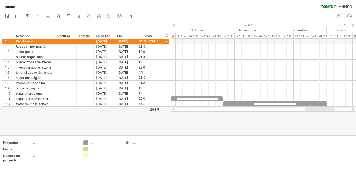
drag, startPoint x: 289, startPoint y: 109, endPoint x: 315, endPoint y: 112, distance: 25.4
click at [315, 112] on div "Trying to reach [DOMAIN_NAME] Connected again... 0% ******** clear filter" at bounding box center [178, 85] width 356 height 170
click at [88, 16] on use at bounding box center [88, 16] width 5 height 5
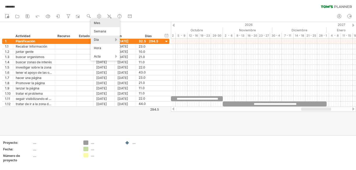
click at [106, 26] on div "Mes" at bounding box center [105, 23] width 29 height 8
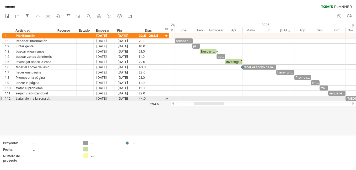
drag, startPoint x: 238, startPoint y: 103, endPoint x: 212, endPoint y: 100, distance: 25.9
click at [212, 100] on div "Trying to reach [DOMAIN_NAME] Connected again... 0% [PERSON_NAME] automático...…" at bounding box center [178, 85] width 356 height 170
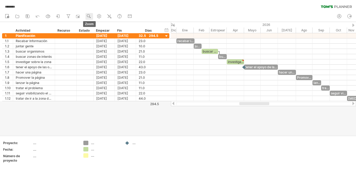
click at [88, 18] on use at bounding box center [88, 16] width 5 height 5
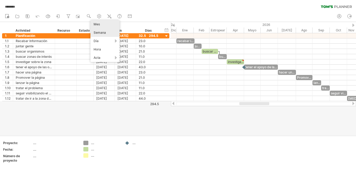
click at [104, 32] on div "Semana" at bounding box center [104, 33] width 29 height 8
